Goal: Information Seeking & Learning: Understand process/instructions

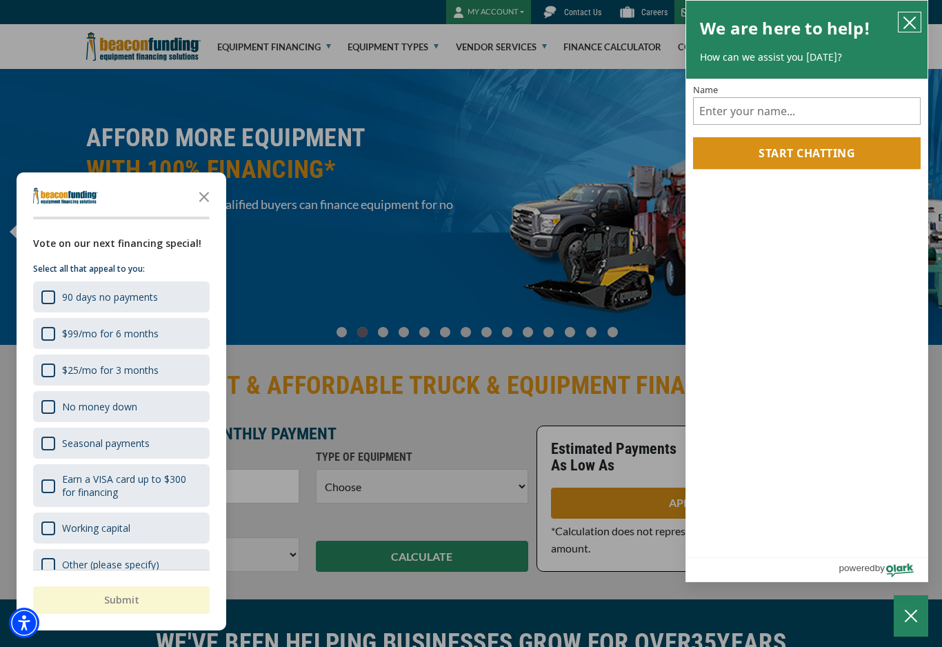
click at [909, 25] on icon "close chatbox" at bounding box center [910, 23] width 14 height 14
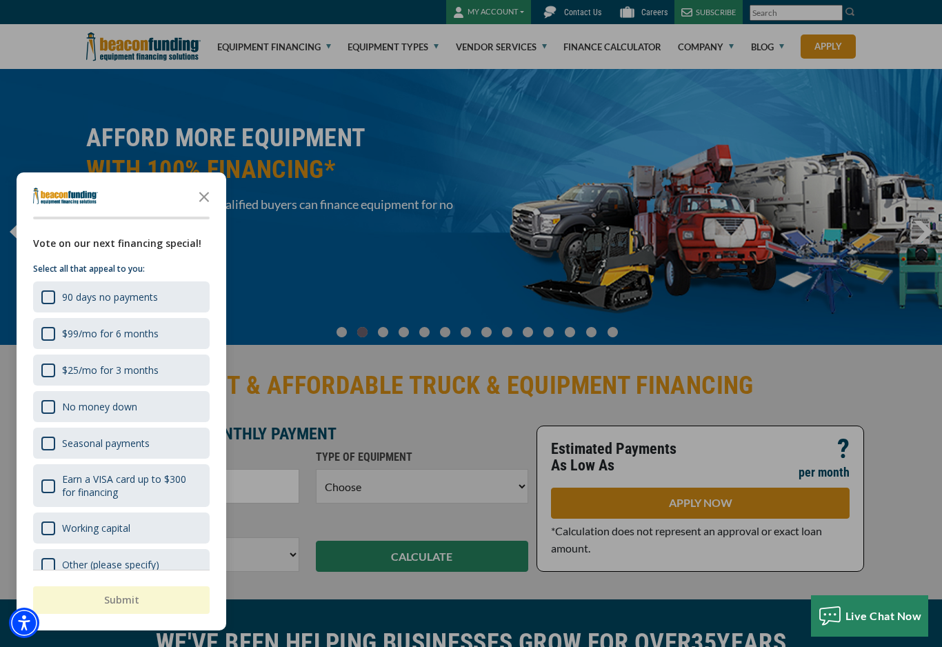
click at [198, 193] on icon "Close the survey" at bounding box center [204, 196] width 28 height 28
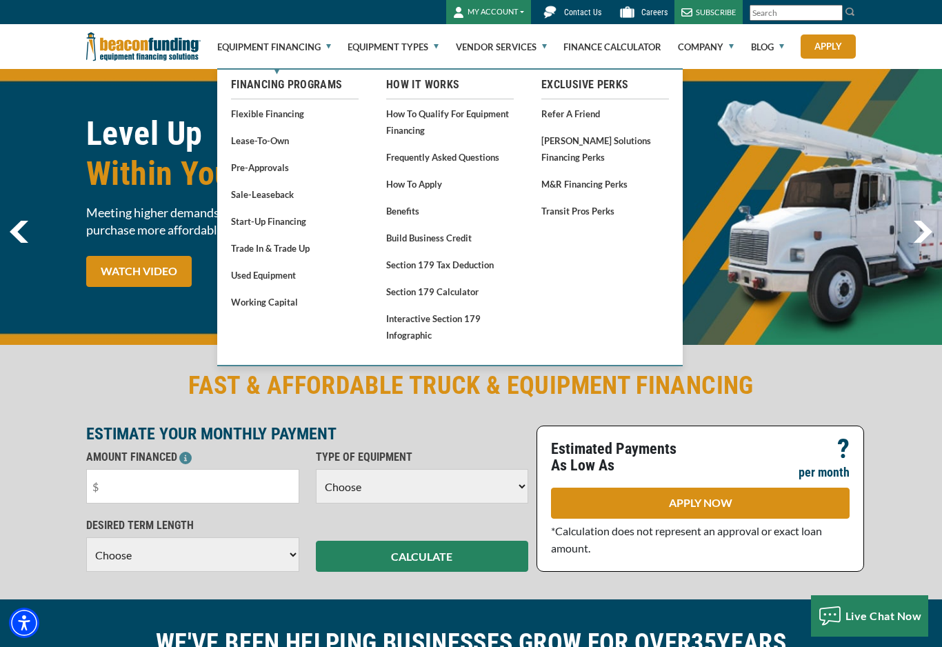
click at [406, 126] on link "How to Qualify for Equipment Financing" at bounding box center [450, 122] width 128 height 34
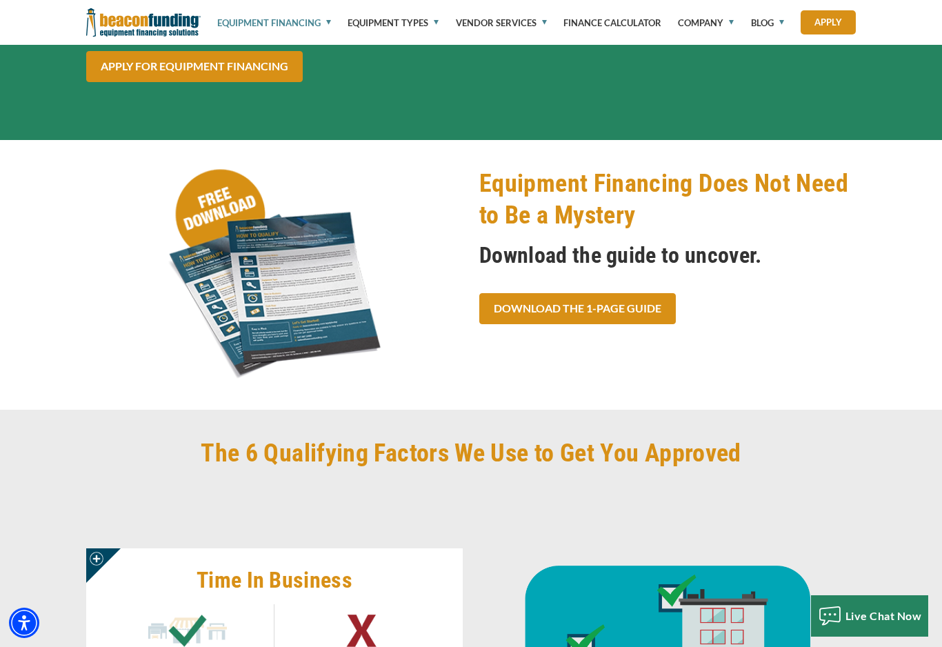
scroll to position [235, 0]
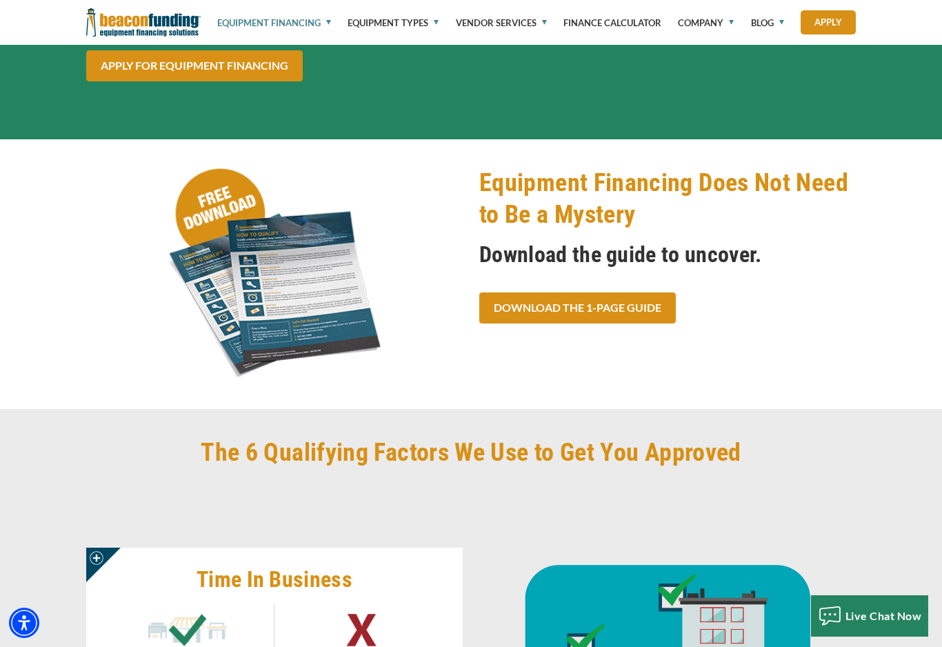
click at [596, 303] on link "Download the 1-Page Guide" at bounding box center [577, 307] width 197 height 31
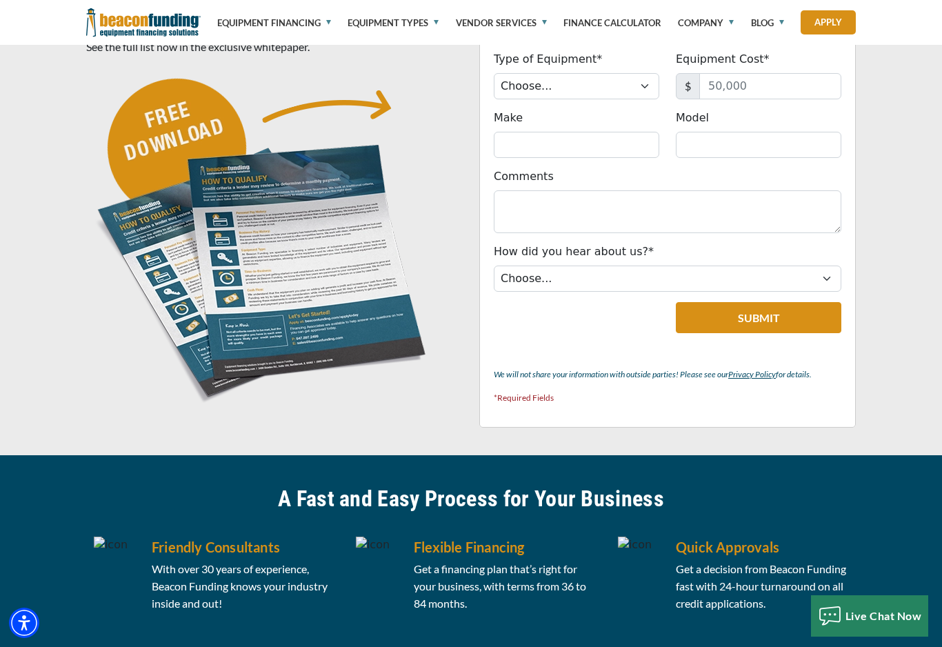
scroll to position [585, 0]
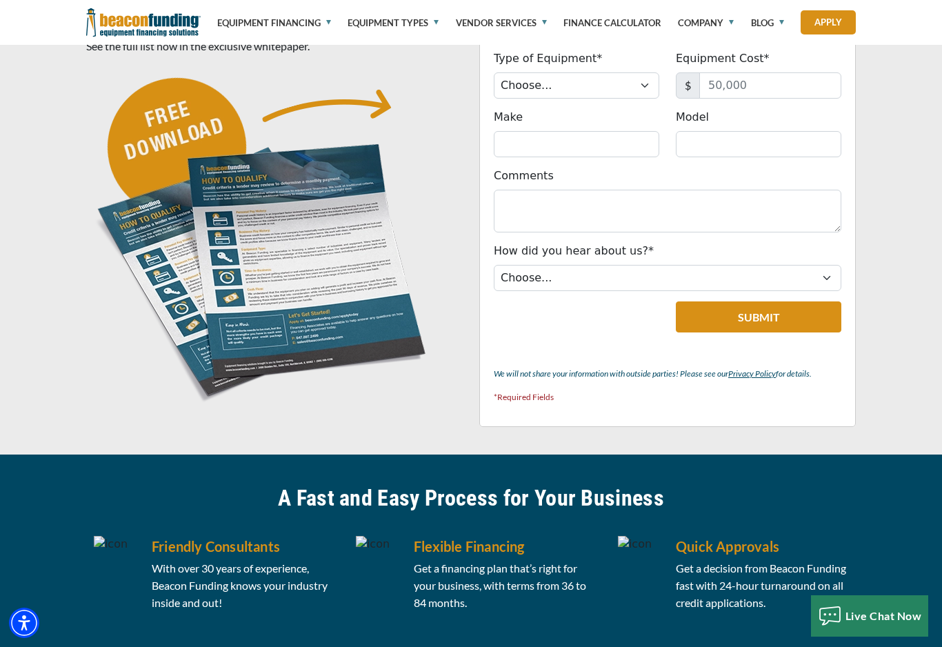
click at [283, 334] on img at bounding box center [262, 237] width 352 height 352
click at [163, 305] on img at bounding box center [262, 237] width 352 height 352
click at [169, 301] on img at bounding box center [262, 237] width 352 height 352
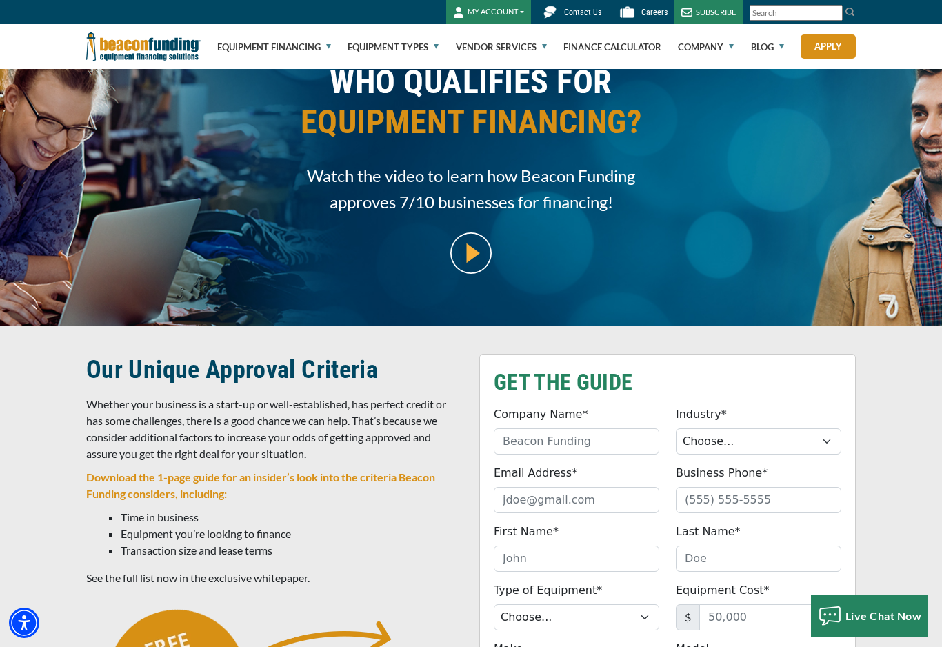
scroll to position [0, 0]
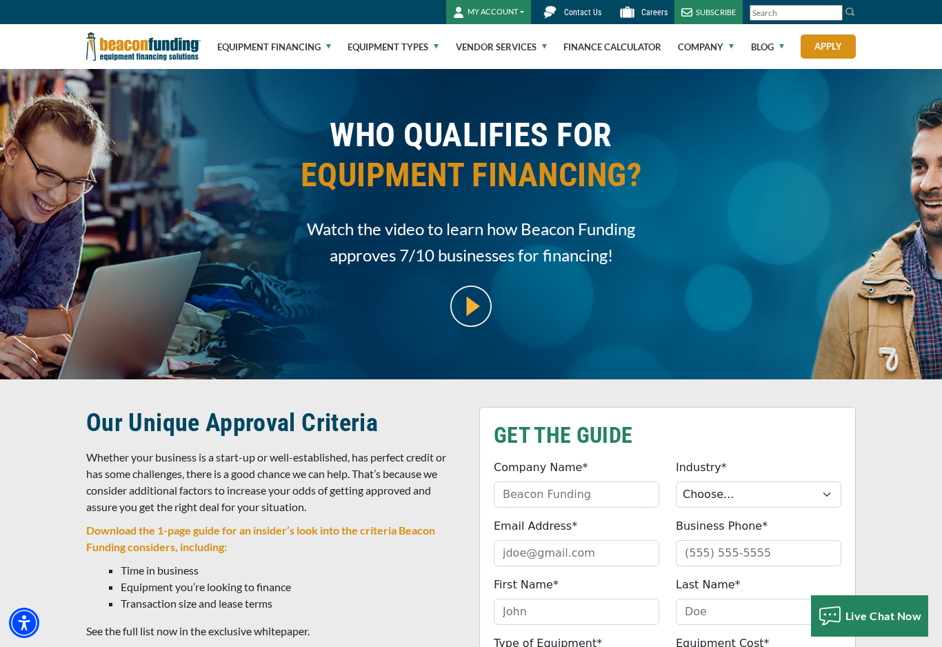
click at [498, 10] on button "MY ACCOUNT" at bounding box center [488, 12] width 85 height 24
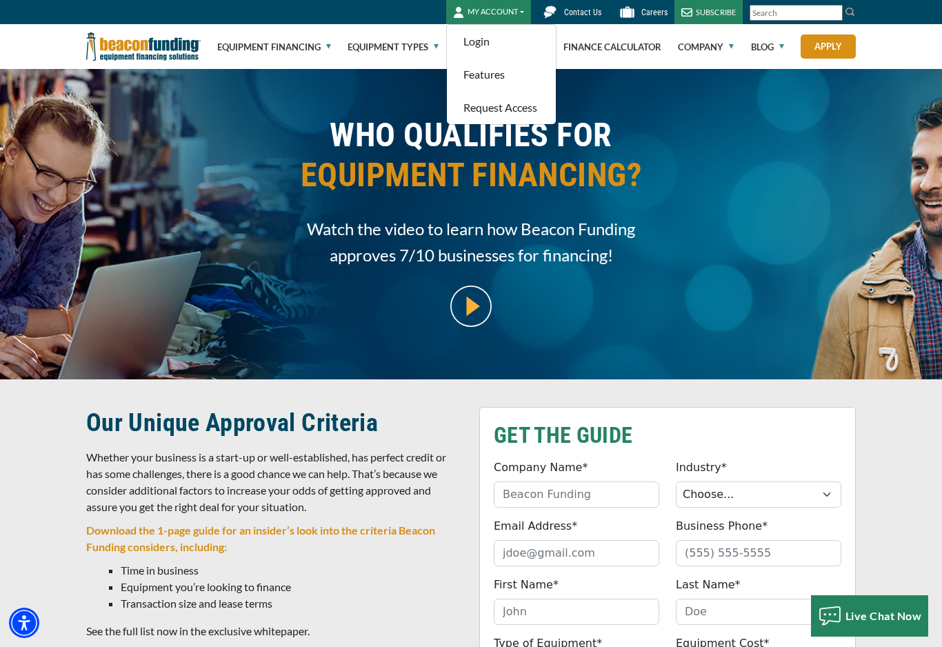
click at [501, 45] on link "Login" at bounding box center [501, 41] width 109 height 33
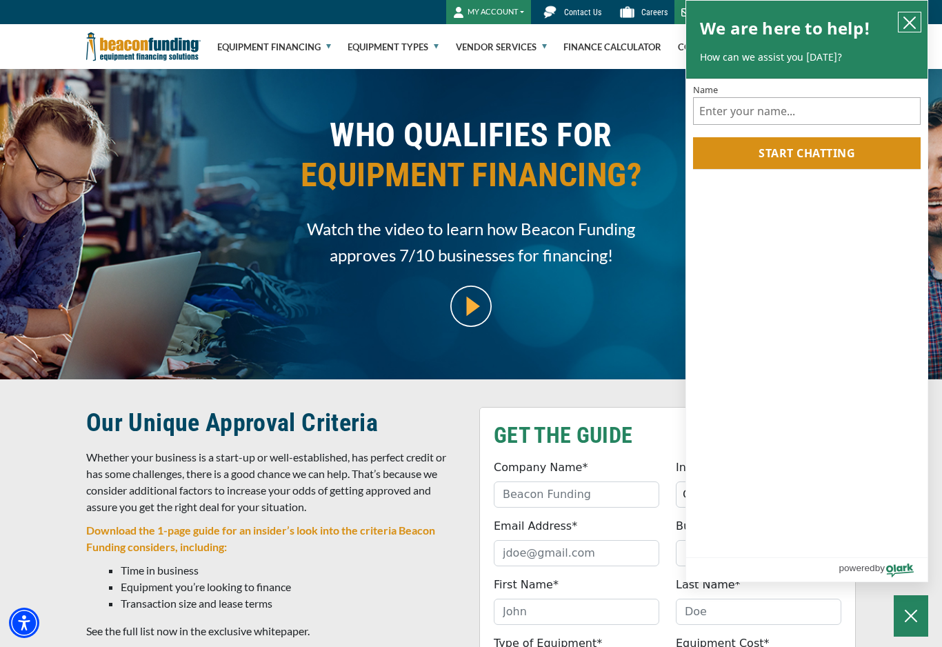
click at [909, 21] on icon "close chatbox" at bounding box center [910, 23] width 14 height 14
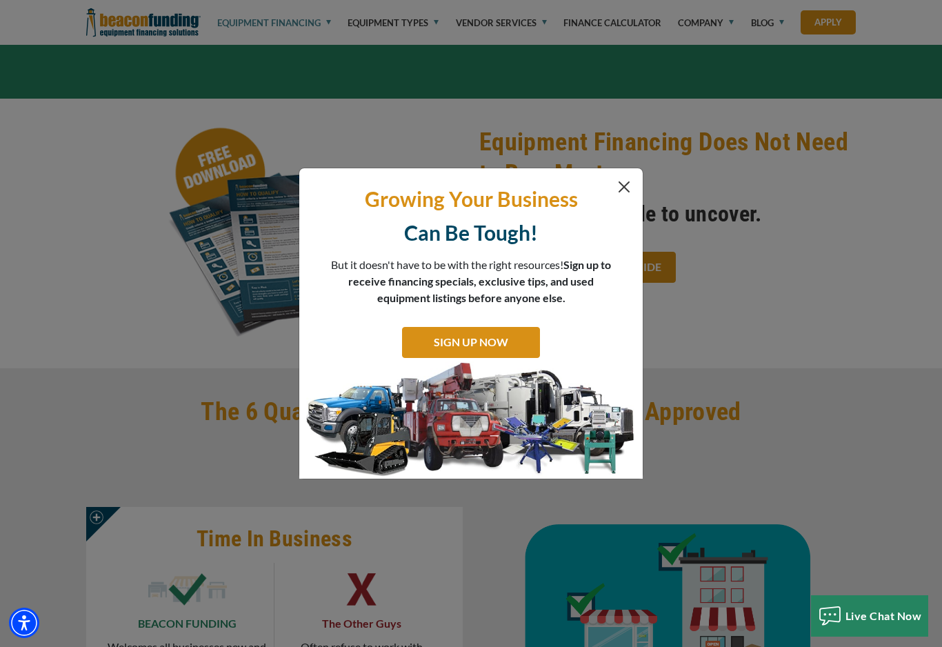
click at [623, 186] on button "Close" at bounding box center [624, 187] width 17 height 17
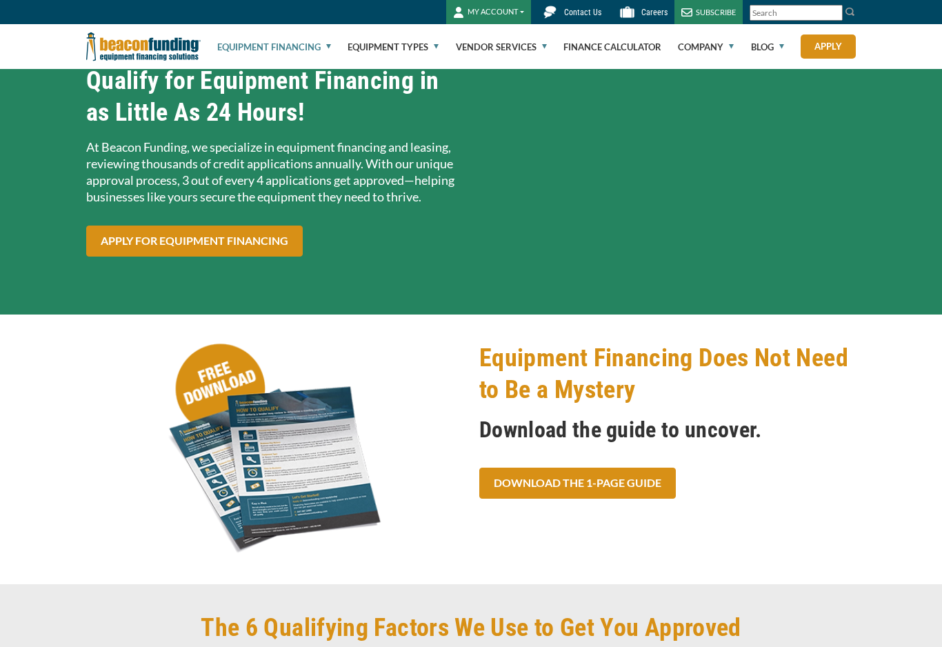
scroll to position [59, 0]
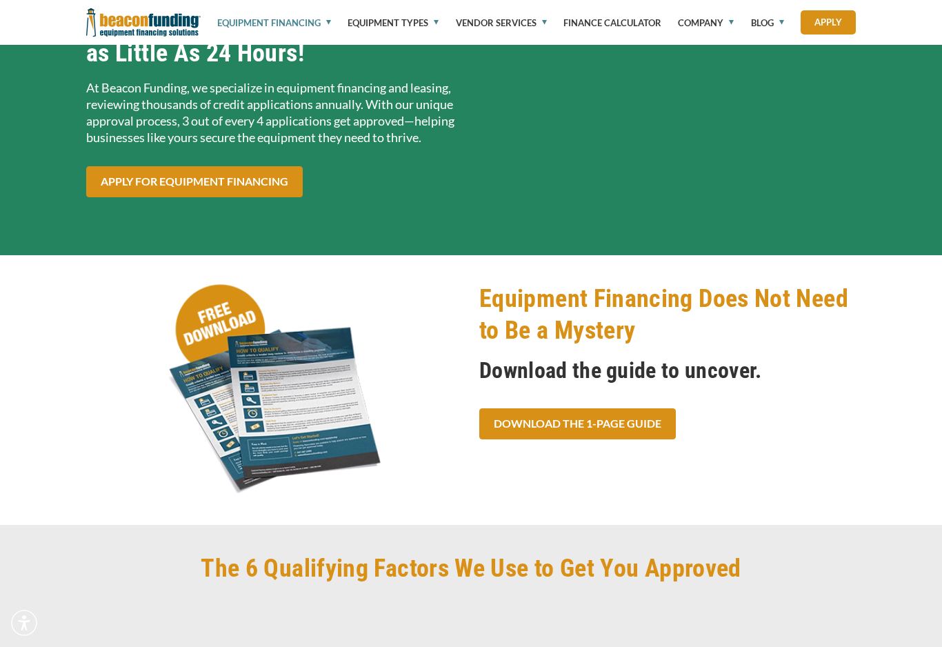
scroll to position [119, 0]
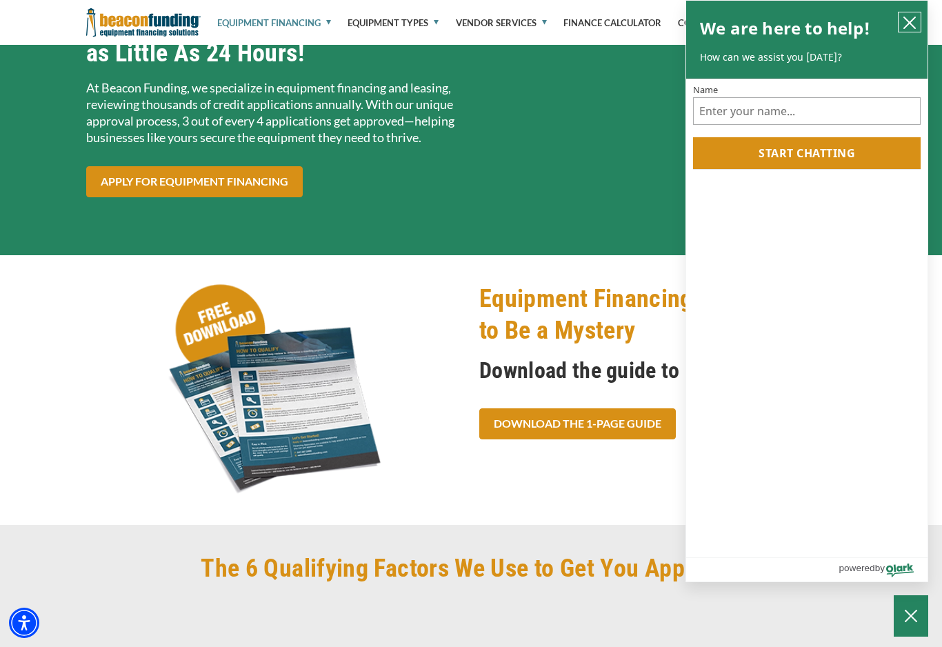
click at [907, 28] on icon "close chatbox" at bounding box center [910, 23] width 14 height 14
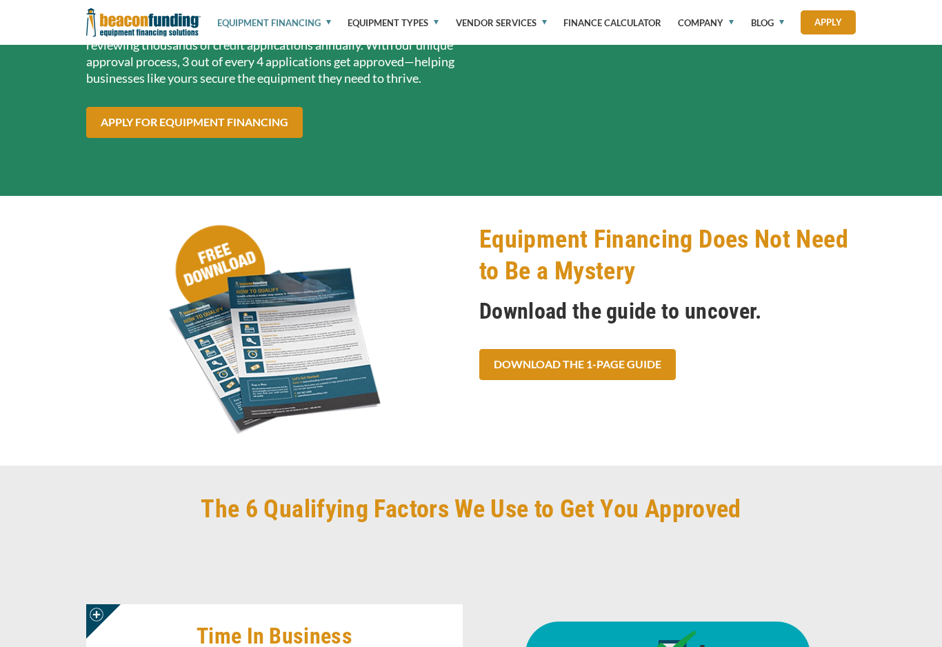
scroll to position [178, 0]
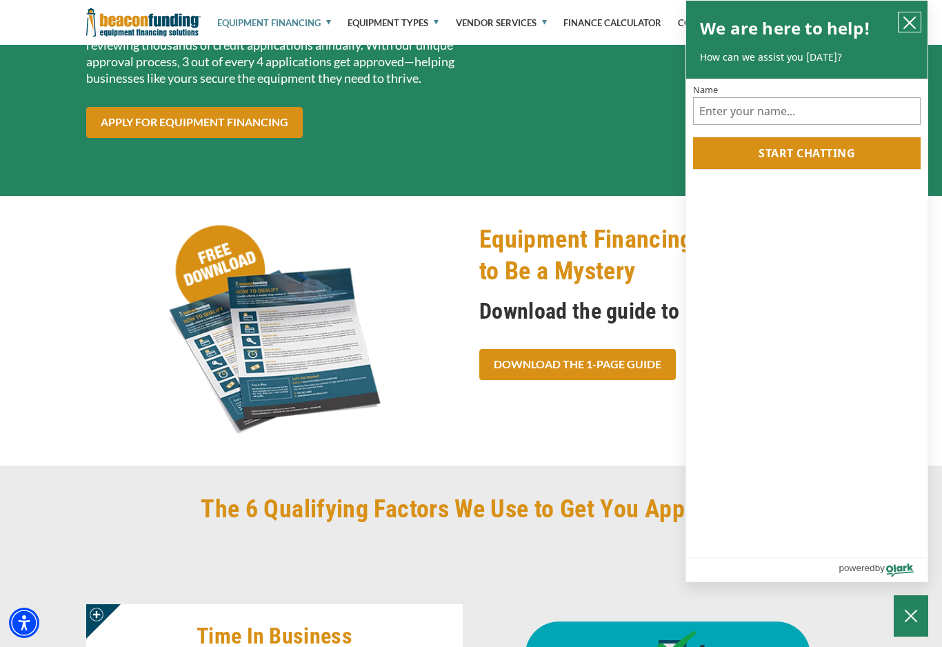
drag, startPoint x: 915, startPoint y: 21, endPoint x: 906, endPoint y: 21, distance: 8.3
click at [913, 21] on icon "close chatbox" at bounding box center [910, 23] width 14 height 14
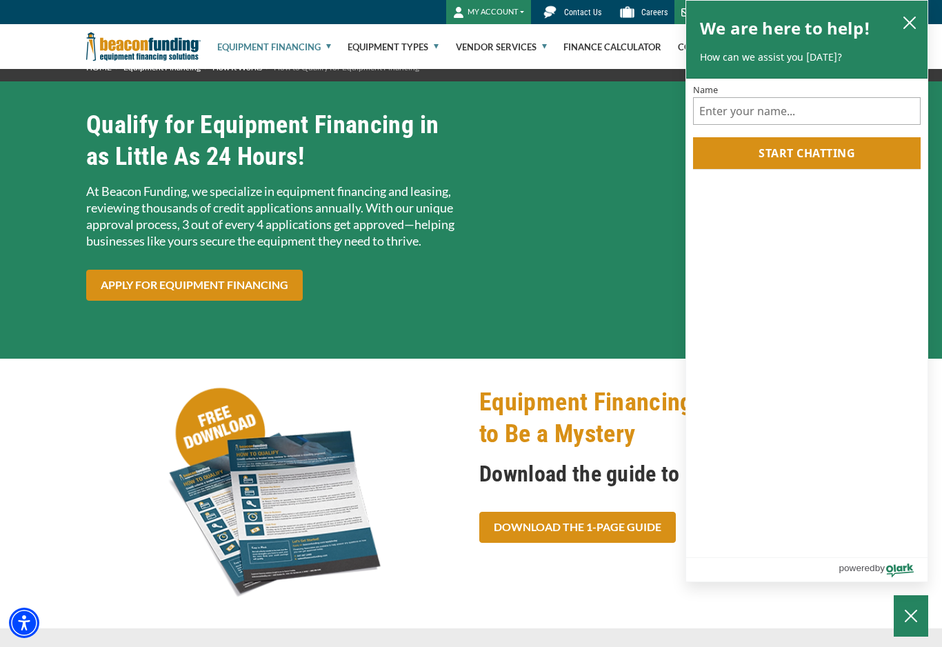
scroll to position [17, 0]
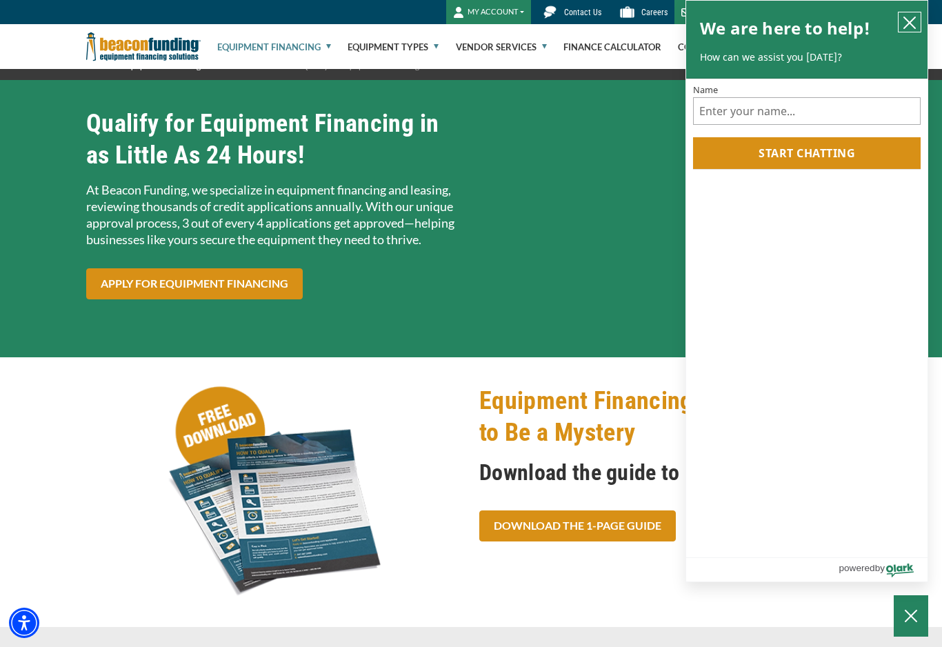
click at [910, 29] on icon "close chatbox" at bounding box center [910, 23] width 14 height 14
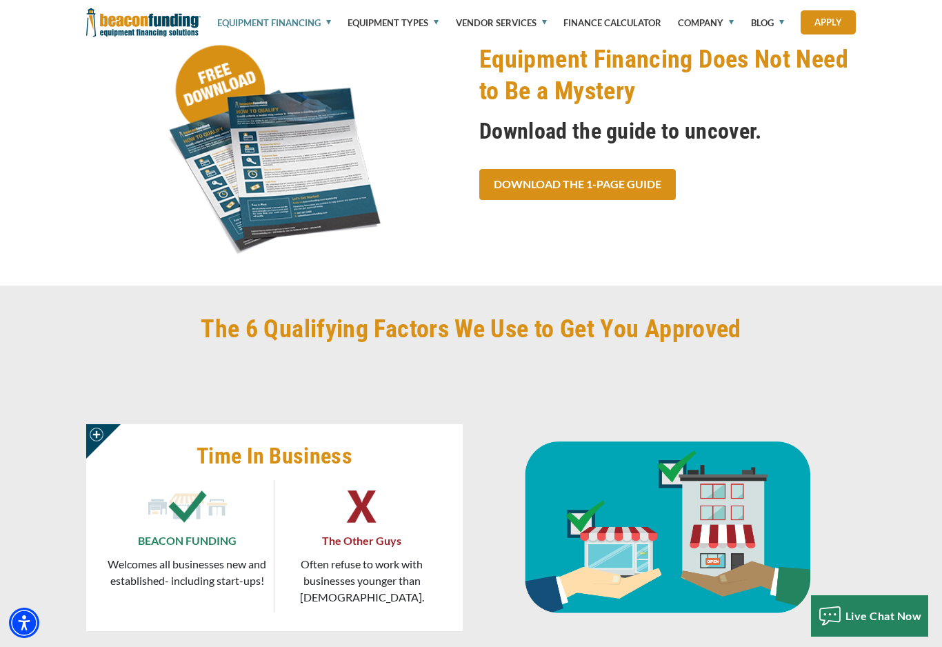
scroll to position [0, 0]
